Goal: Navigation & Orientation: Find specific page/section

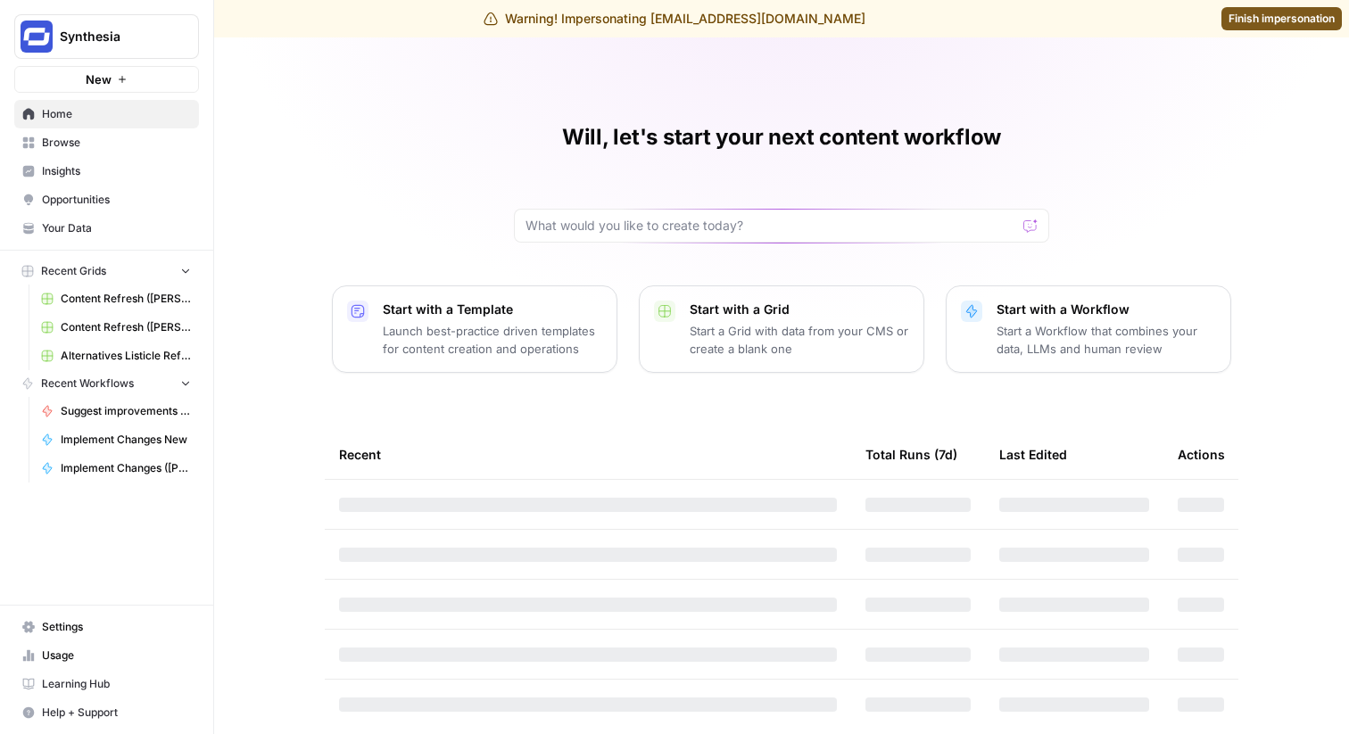
click at [57, 164] on span "Insights" at bounding box center [116, 171] width 149 height 16
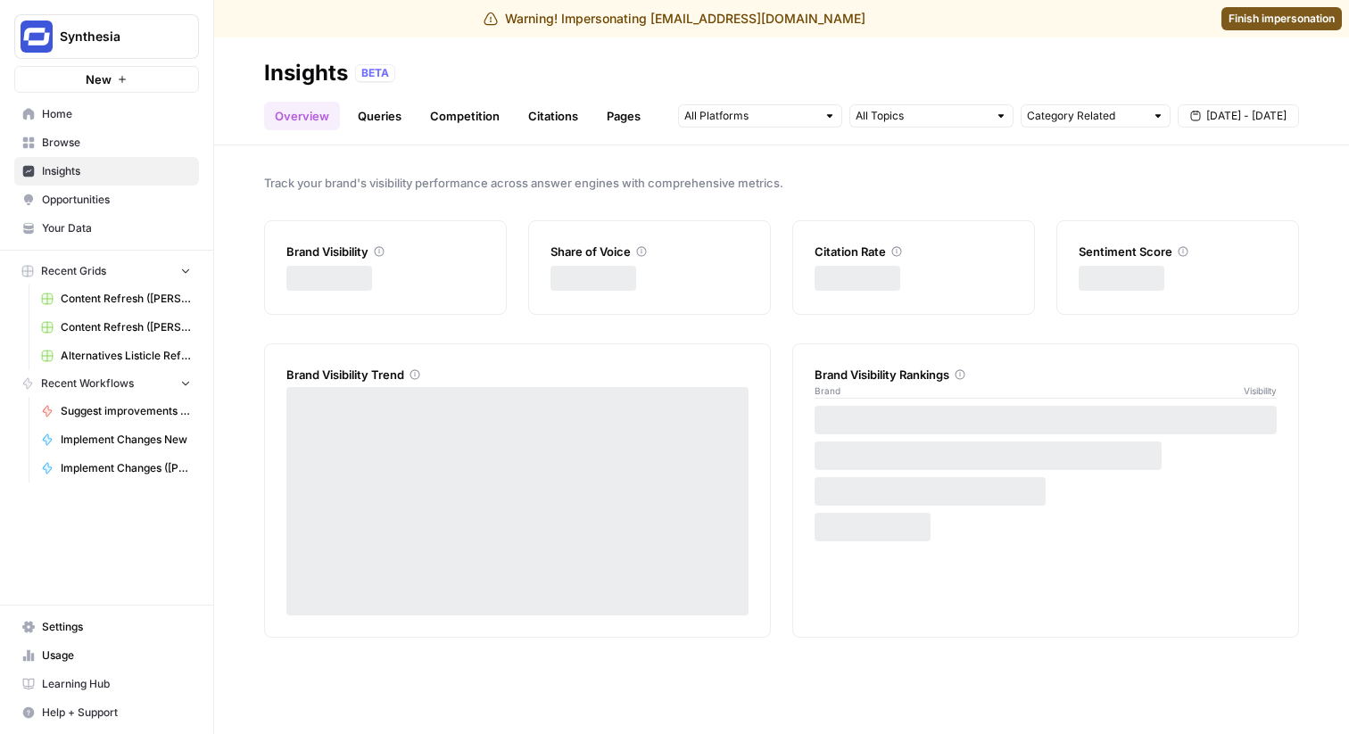
click at [67, 137] on span "Browse" at bounding box center [116, 143] width 149 height 16
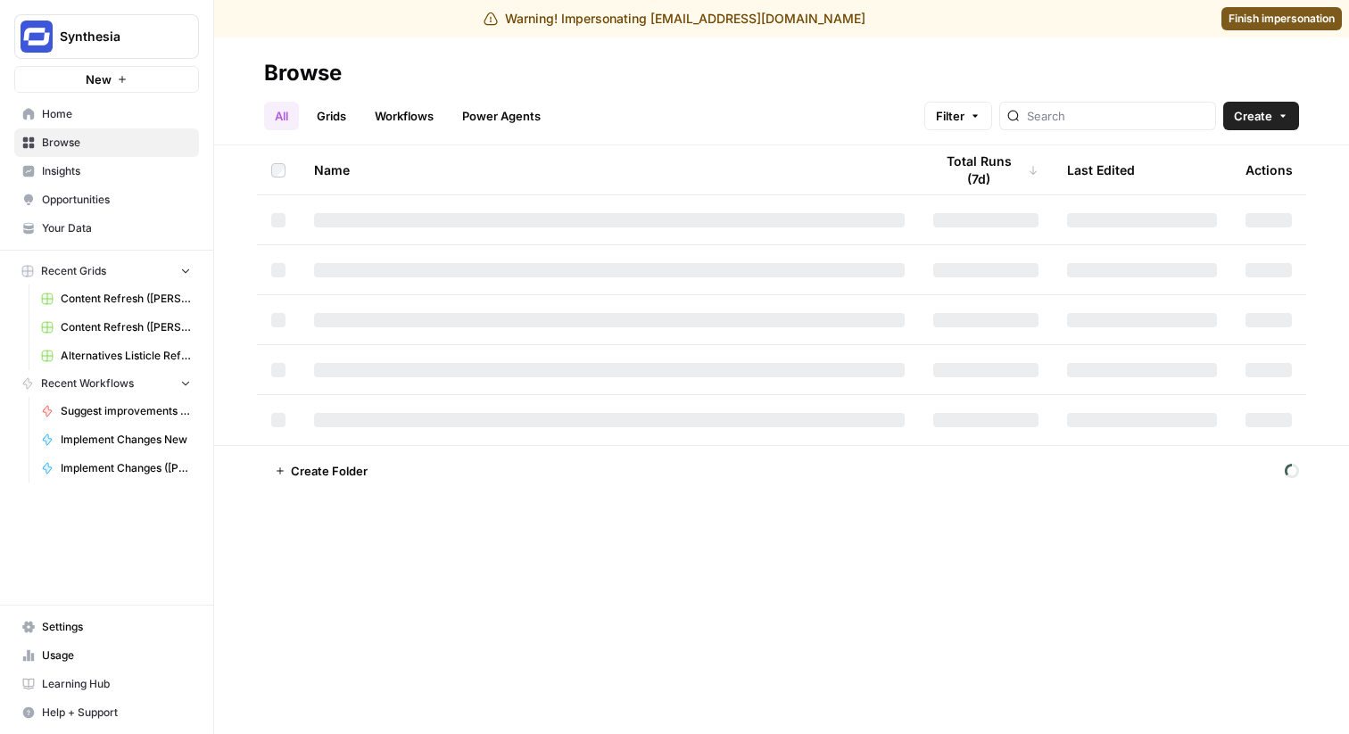
click at [344, 116] on link "Grids" at bounding box center [331, 116] width 51 height 29
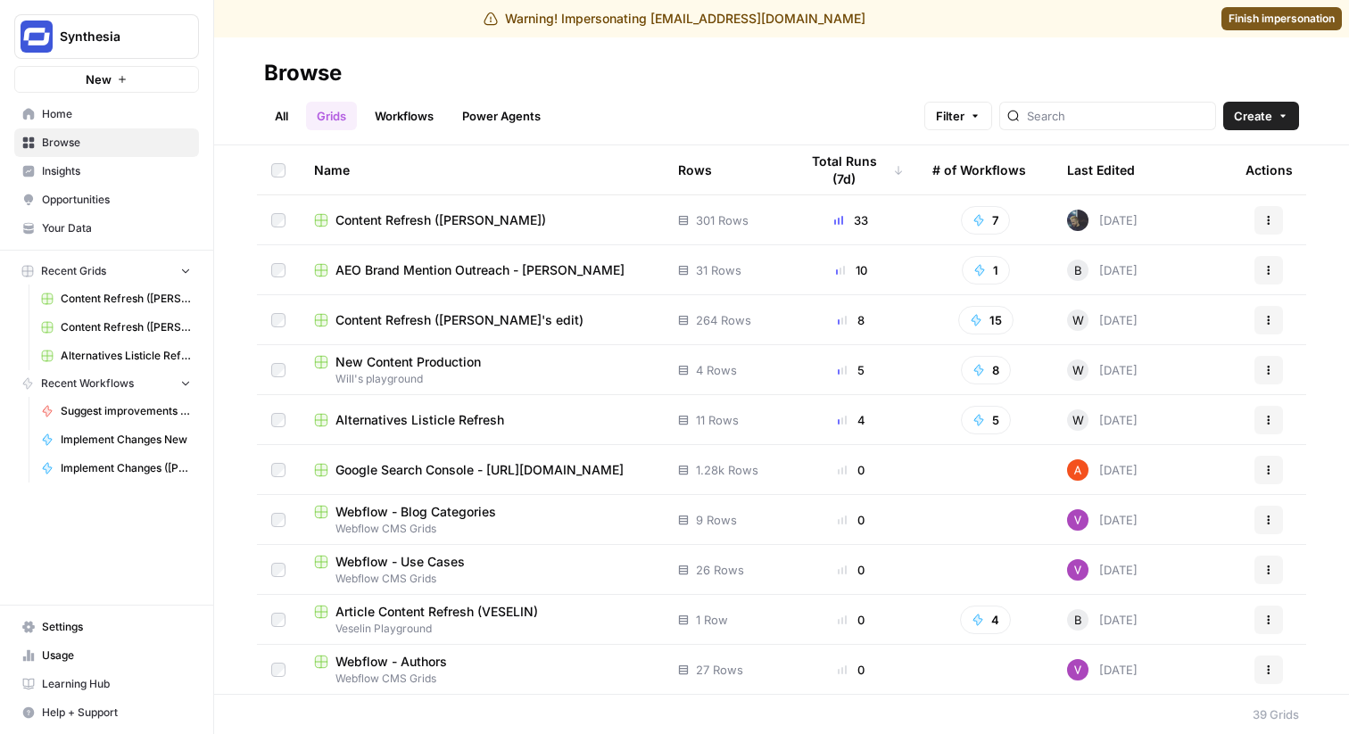
click at [429, 220] on span "Content Refresh ([PERSON_NAME])" at bounding box center [441, 220] width 211 height 18
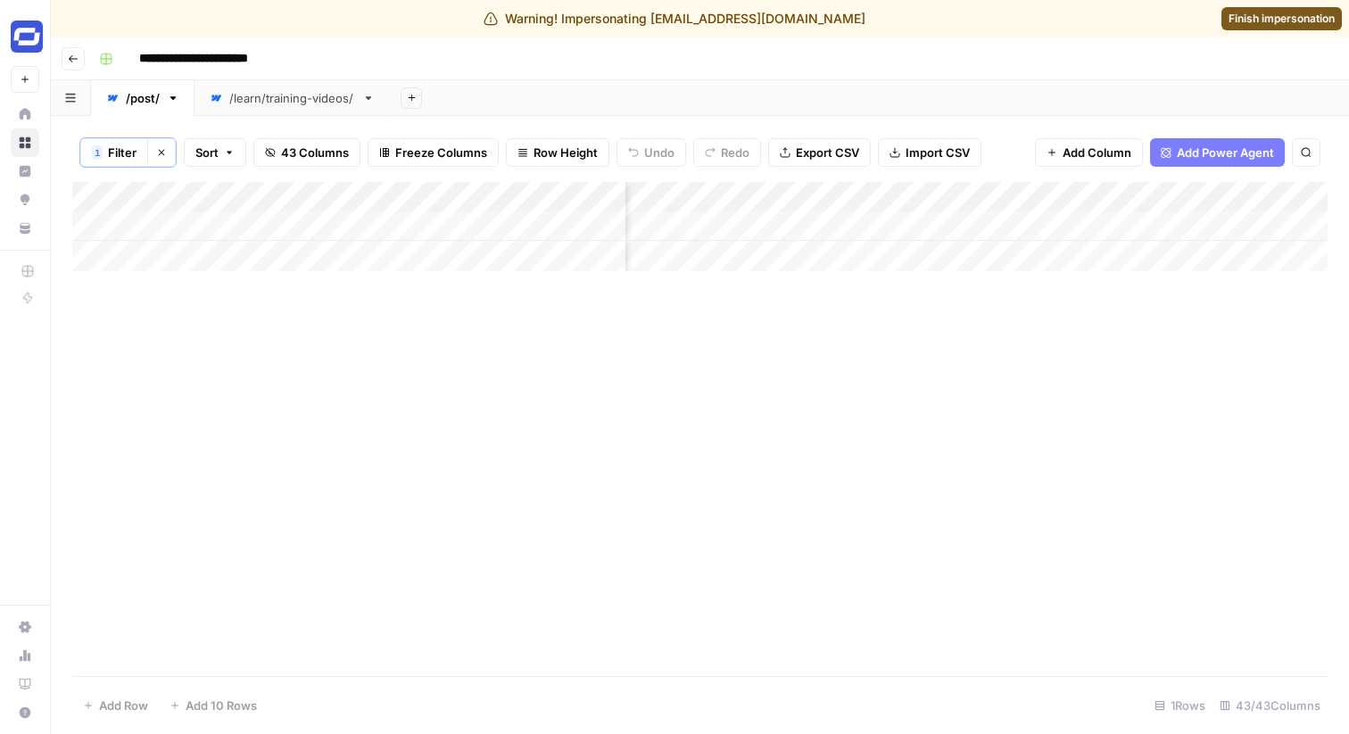
scroll to position [0, 7697]
drag, startPoint x: 1277, startPoint y: 707, endPoint x: 1337, endPoint y: 699, distance: 60.3
click at [1337, 699] on div "1 Filter Clear filters Sort 43 Columns Freeze Columns Row Height Undo Redo Expo…" at bounding box center [700, 425] width 1298 height 618
click at [1269, 720] on footer "Add Row Add 10 Rows 1 Rows 43/43 Columns" at bounding box center [699, 705] width 1255 height 58
drag, startPoint x: 1272, startPoint y: 705, endPoint x: 1346, endPoint y: 700, distance: 74.2
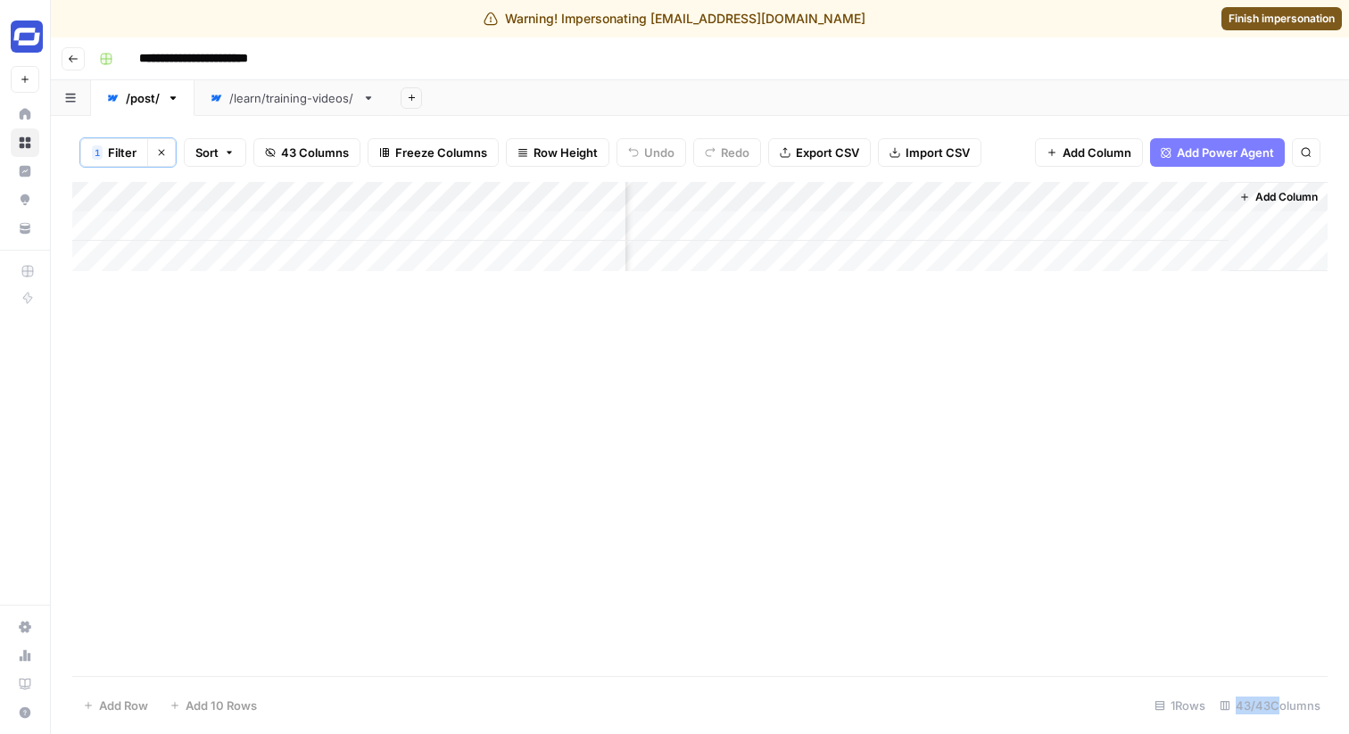
click at [1346, 700] on div "1 Filter Clear filters Sort 43 Columns Freeze Columns Row Height Undo Redo Expo…" at bounding box center [700, 425] width 1298 height 618
copy div "43/43"
click at [280, 97] on div "/learn/training-videos/" at bounding box center [292, 98] width 126 height 18
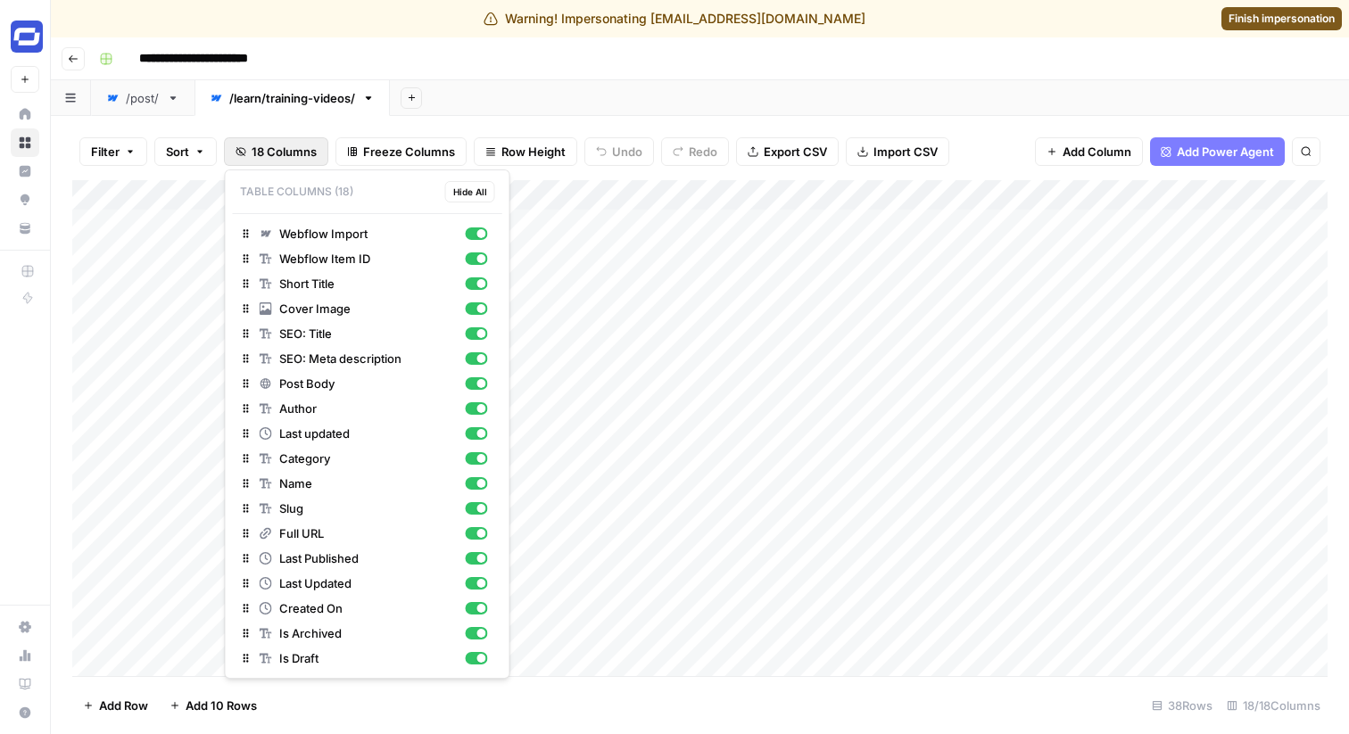
click at [295, 153] on span "18 Columns" at bounding box center [284, 152] width 65 height 18
click at [477, 235] on div "button" at bounding box center [481, 233] width 9 height 9
click at [476, 235] on div "button" at bounding box center [476, 234] width 22 height 12
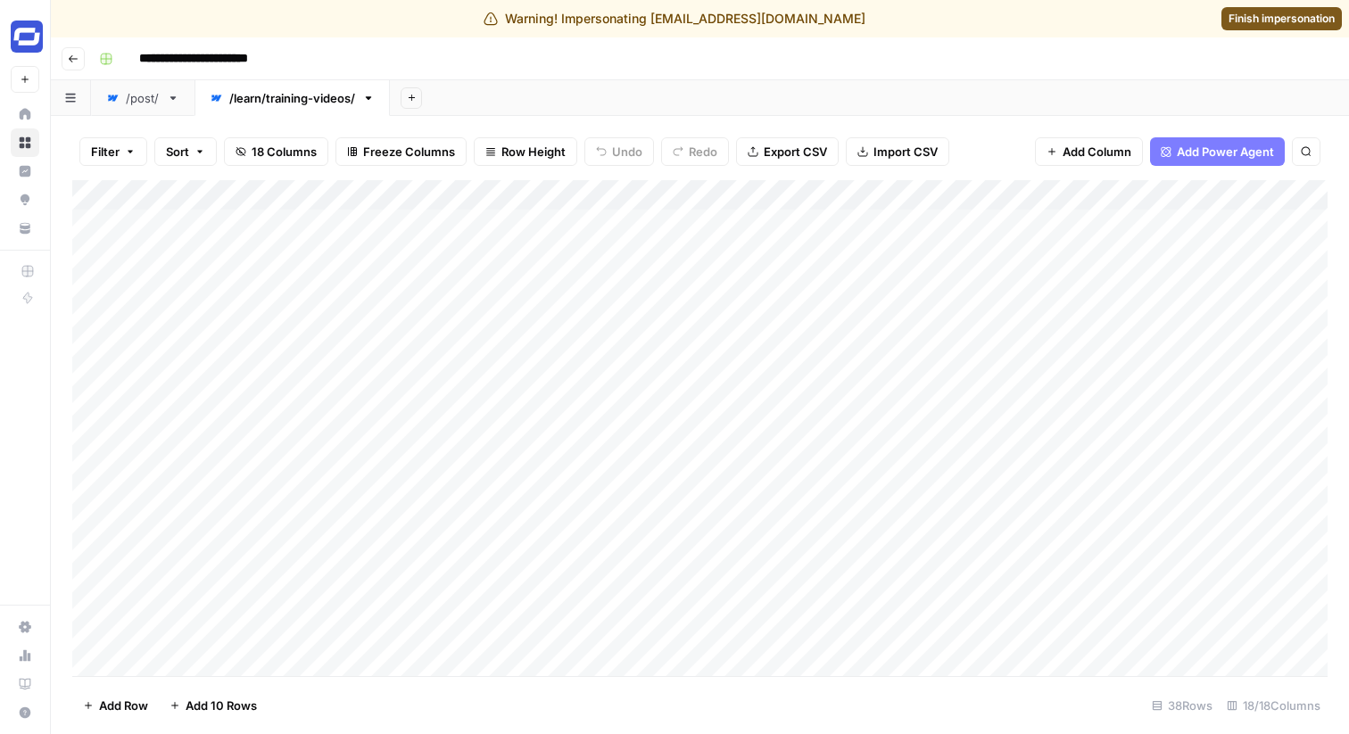
click at [671, 49] on div "**********" at bounding box center [711, 59] width 1239 height 29
